Goal: Task Accomplishment & Management: Manage account settings

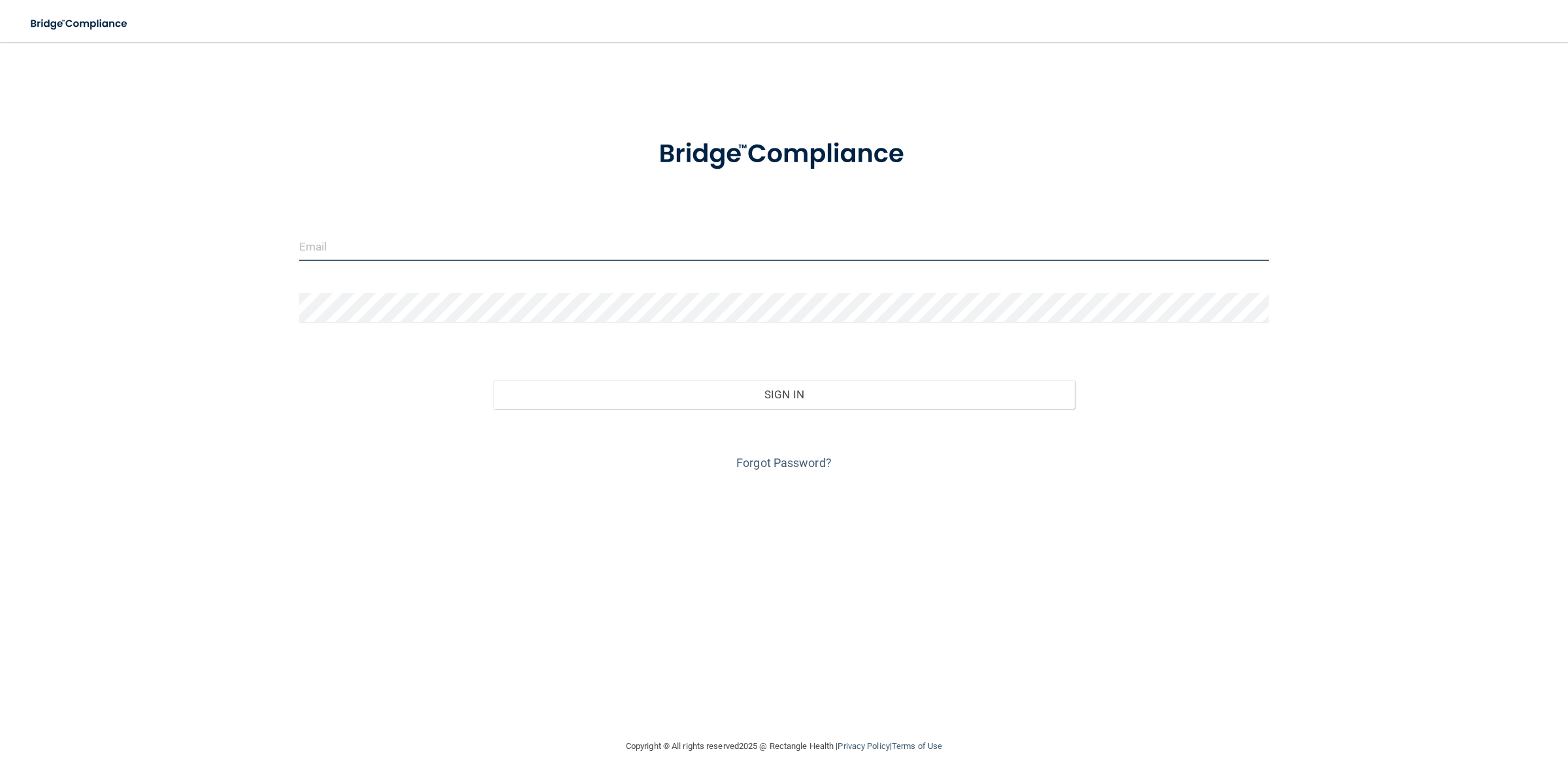
click at [853, 249] on input "email" at bounding box center [784, 246] width 970 height 30
type input "[DOMAIN_NAME][EMAIL_ADDRESS][DOMAIN_NAME]"
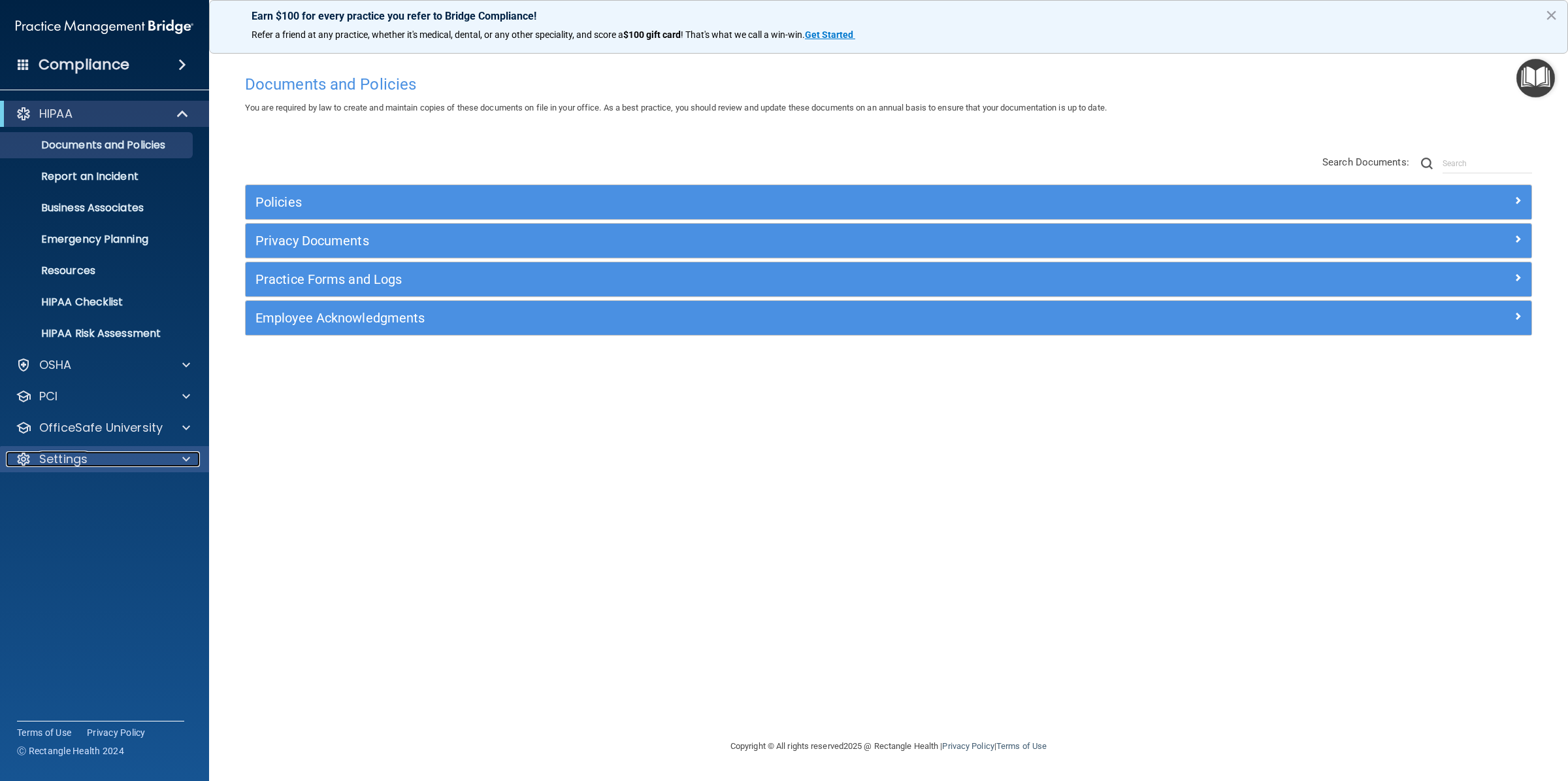
click at [140, 454] on div "Settings" at bounding box center [87, 459] width 162 height 16
click at [118, 521] on p "My Users" at bounding box center [97, 521] width 178 height 13
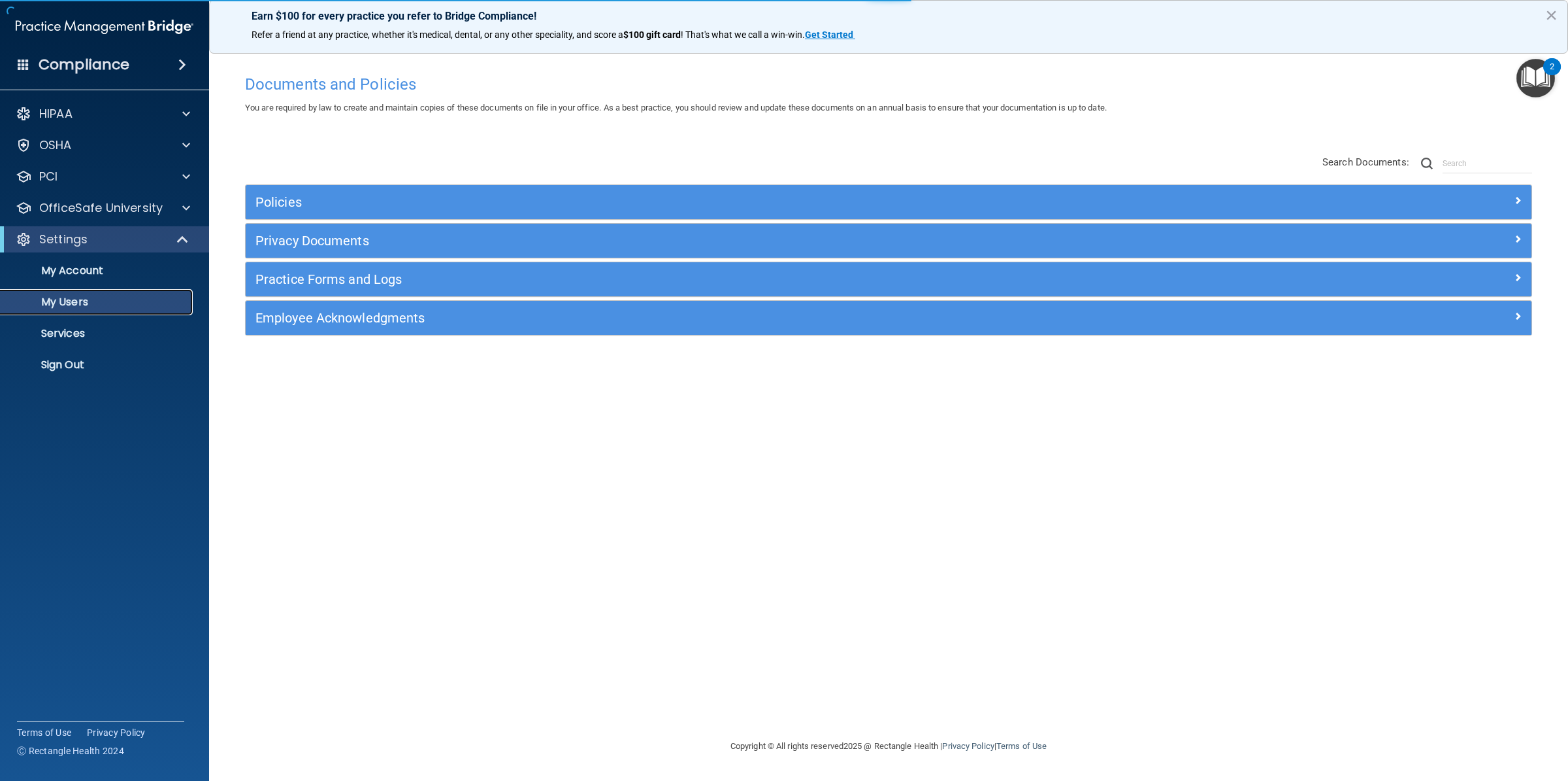
select select "20"
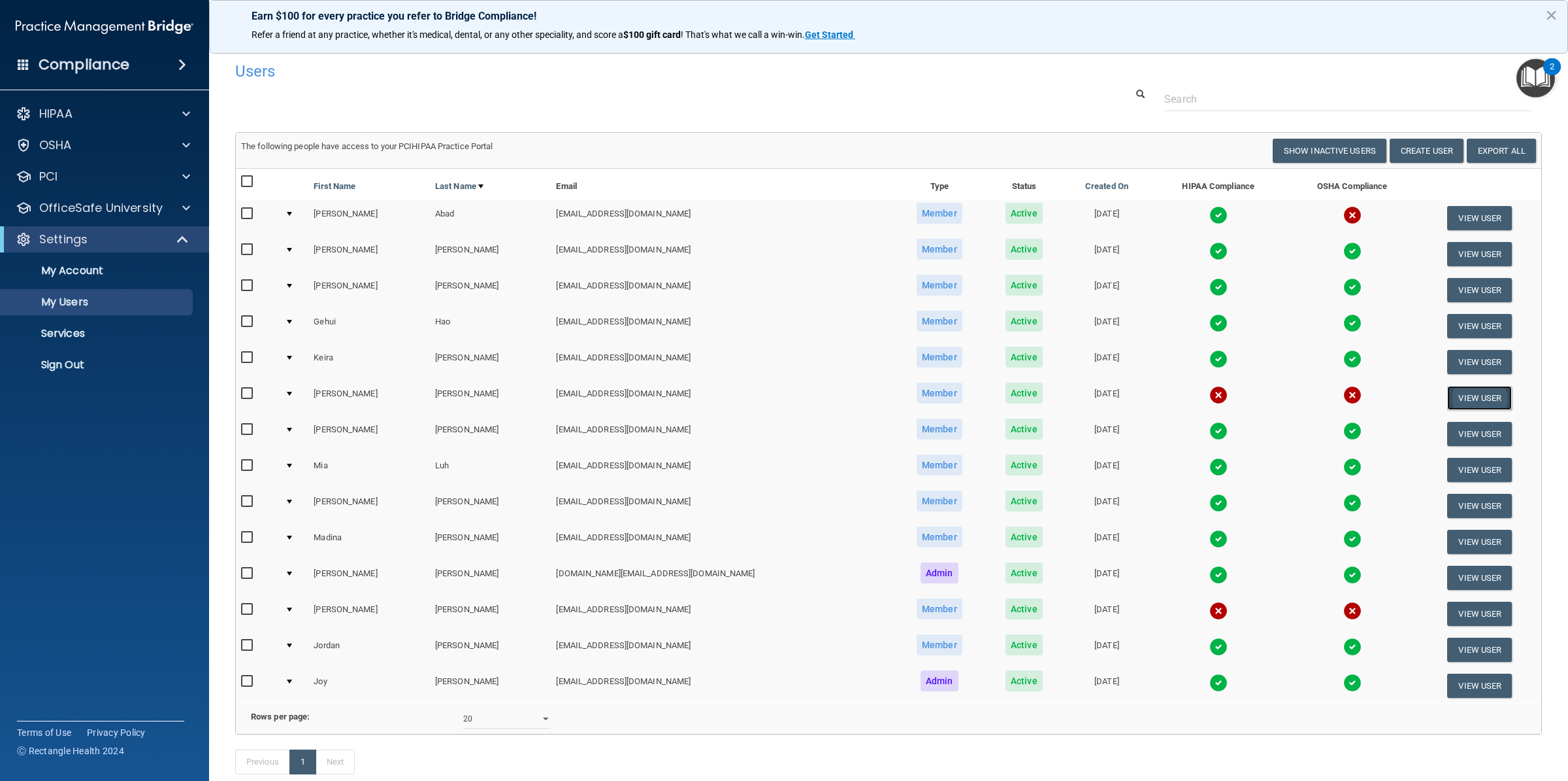
click at [1461, 394] on button "View User" at bounding box center [1480, 397] width 65 height 25
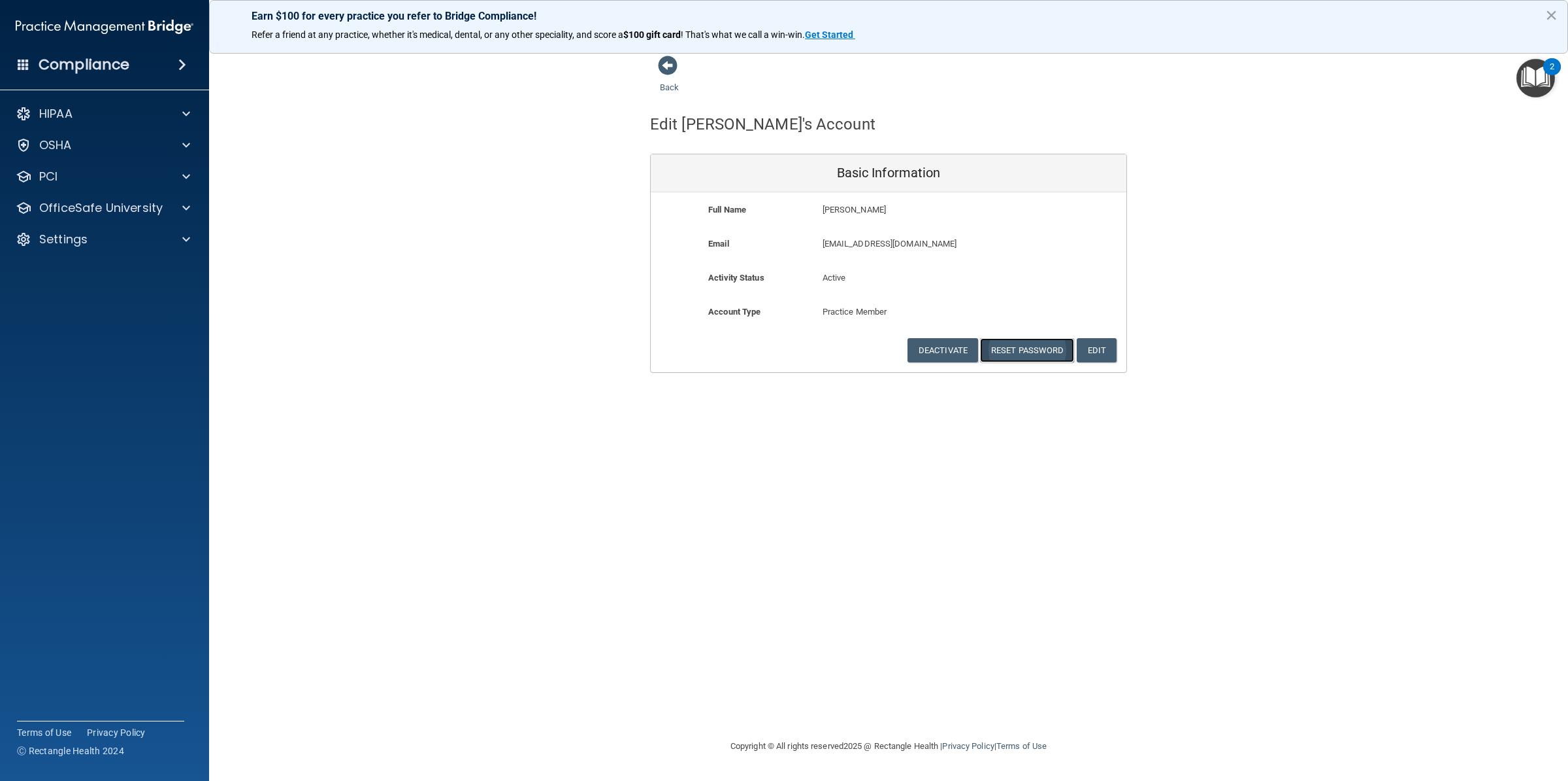
click at [1038, 352] on button "Reset Password" at bounding box center [1027, 350] width 94 height 25
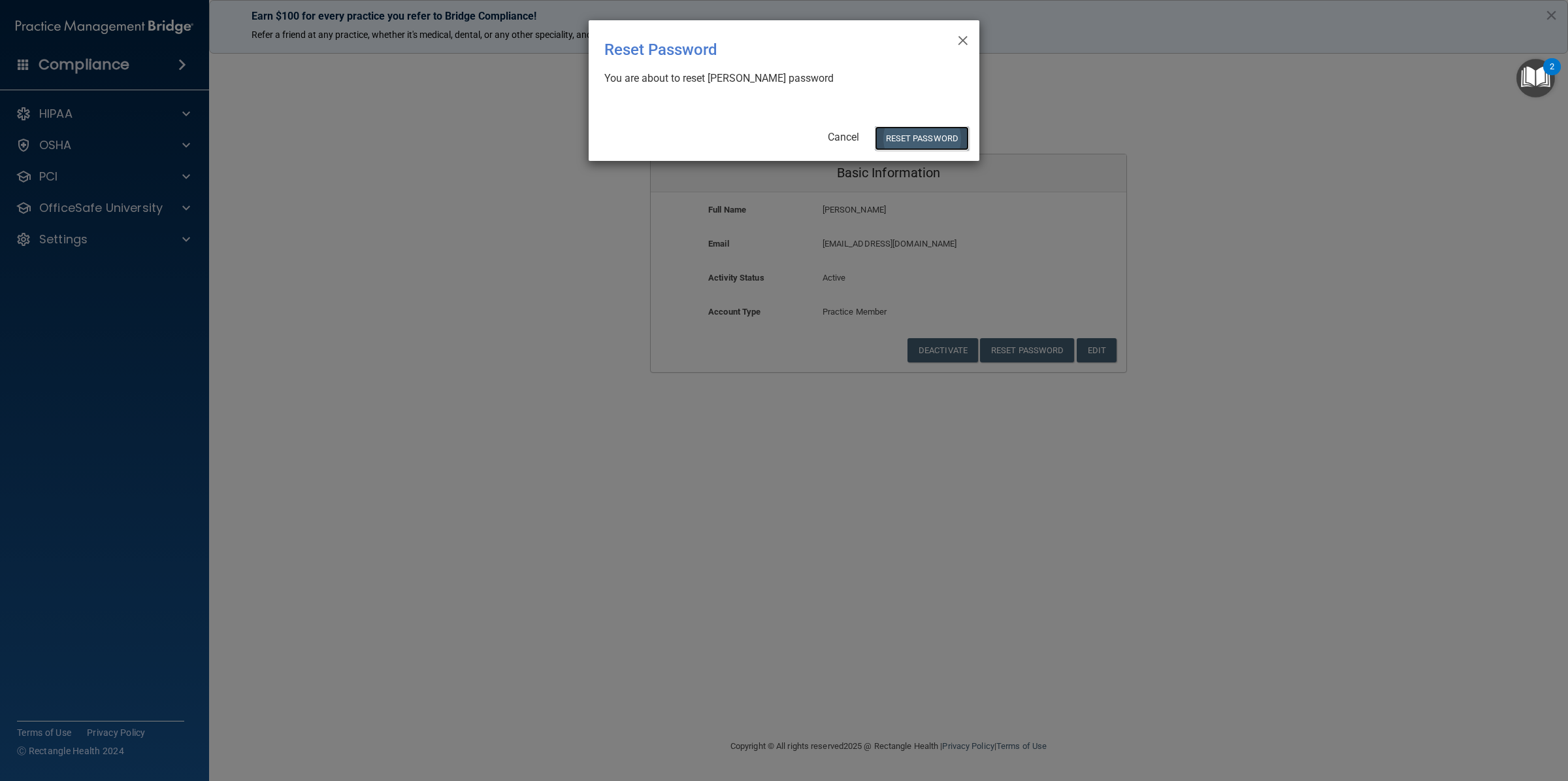
click at [917, 140] on button "Reset Password" at bounding box center [922, 138] width 94 height 25
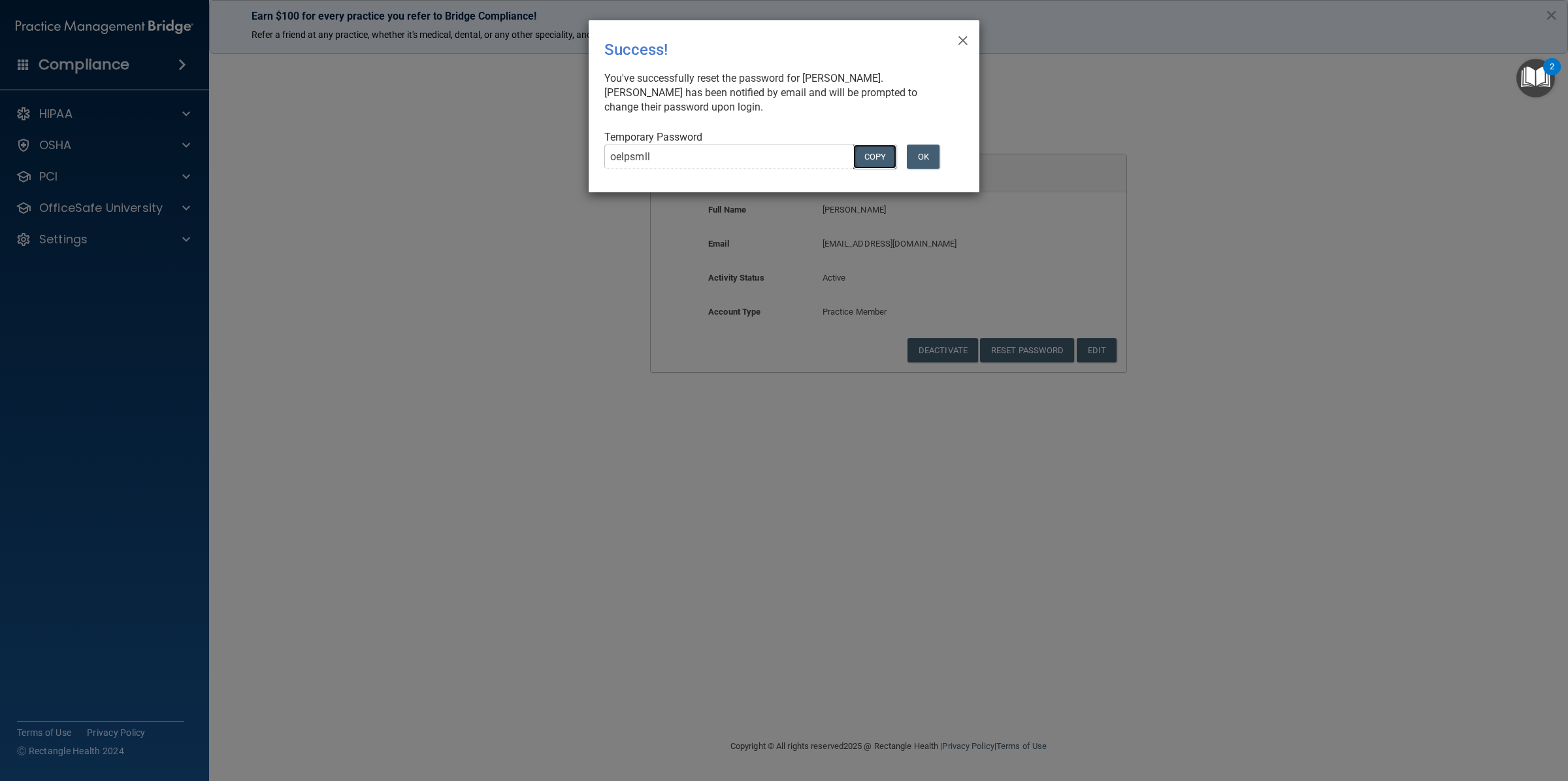
click at [871, 153] on button "COPY" at bounding box center [875, 156] width 43 height 25
